Goal: Task Accomplishment & Management: Manage account settings

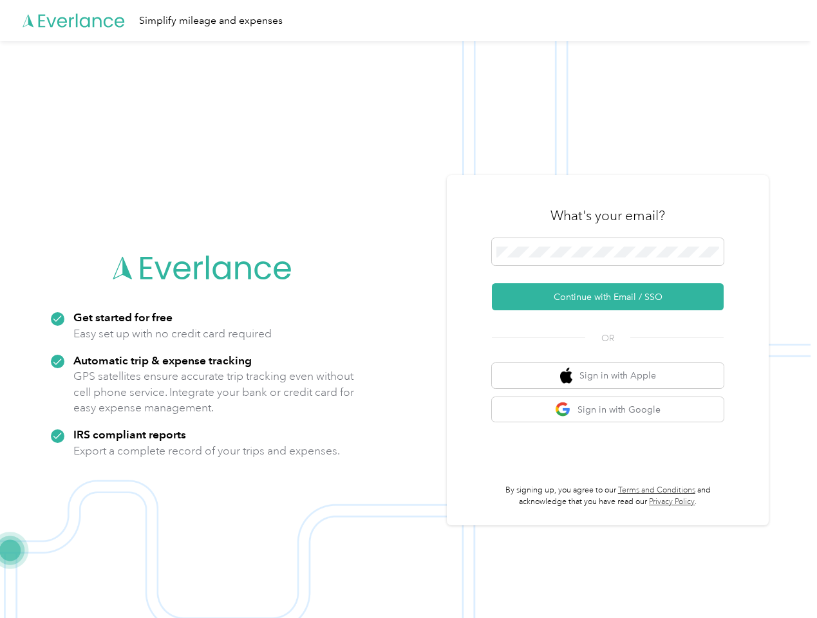
click at [408, 309] on img at bounding box center [405, 350] width 811 height 618
click at [408, 21] on div "Simplify mileage and expenses" at bounding box center [405, 20] width 811 height 41
click at [613, 297] on button "Continue with Email / SSO" at bounding box center [608, 296] width 232 height 27
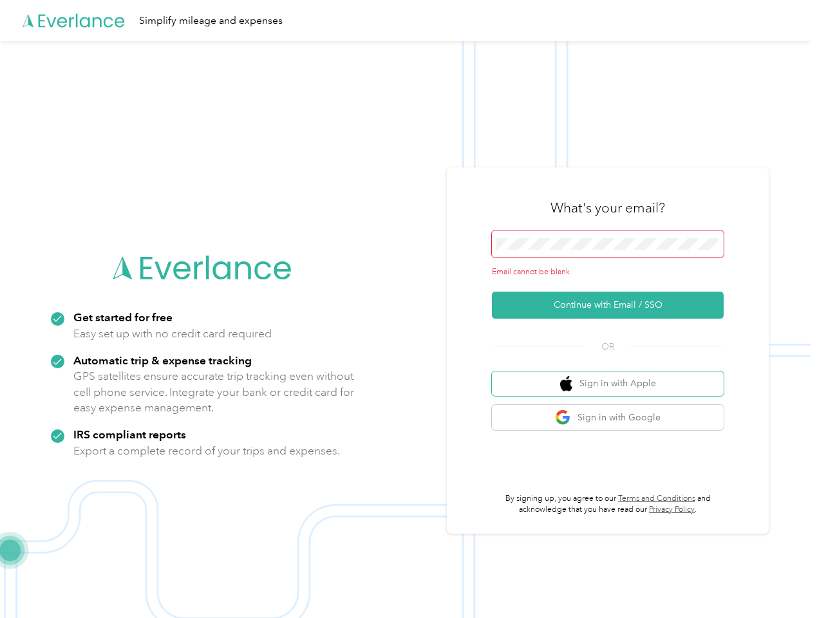
click at [613, 376] on button "Sign in with Apple" at bounding box center [608, 384] width 232 height 25
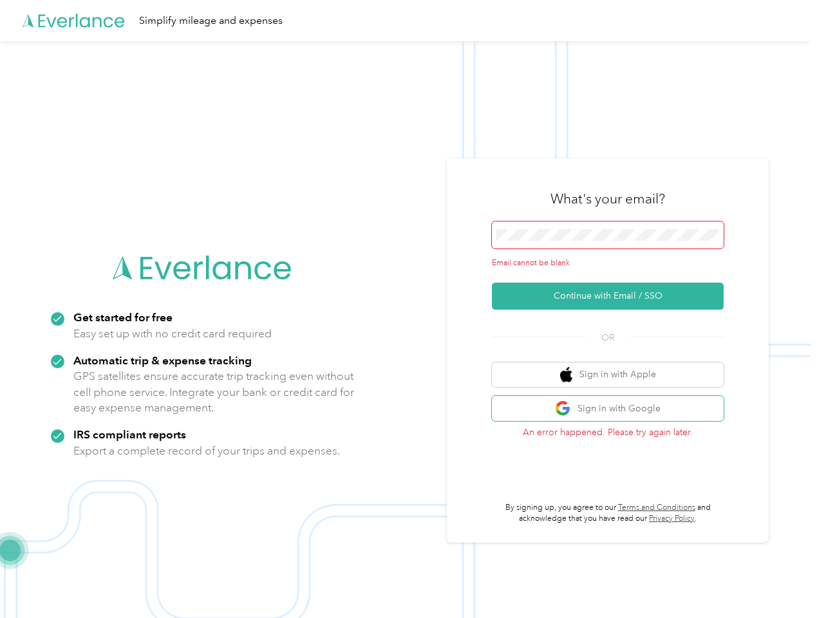
click at [613, 410] on button "Sign in with Google" at bounding box center [608, 408] width 232 height 25
